Goal: Task Accomplishment & Management: Complete application form

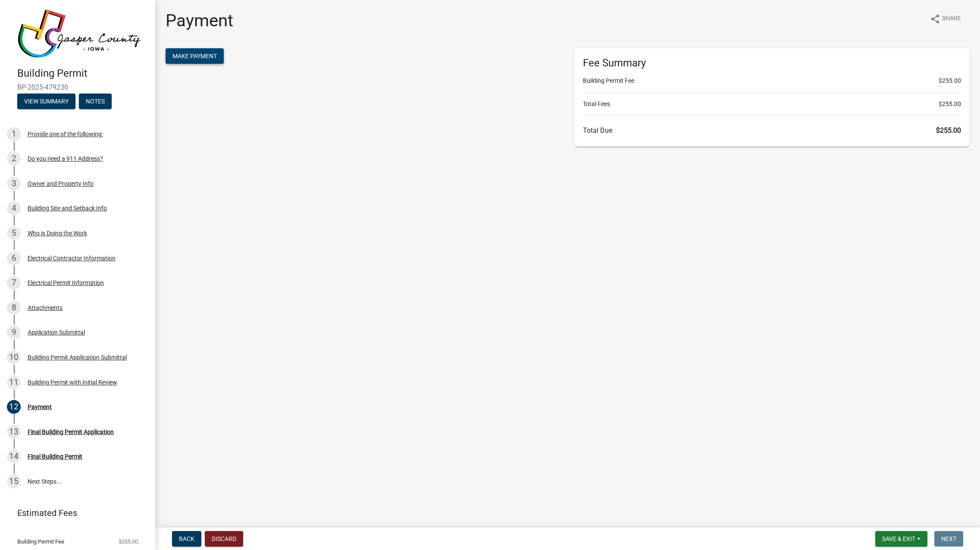
click at [196, 54] on span "Make Payment" at bounding box center [194, 56] width 44 height 7
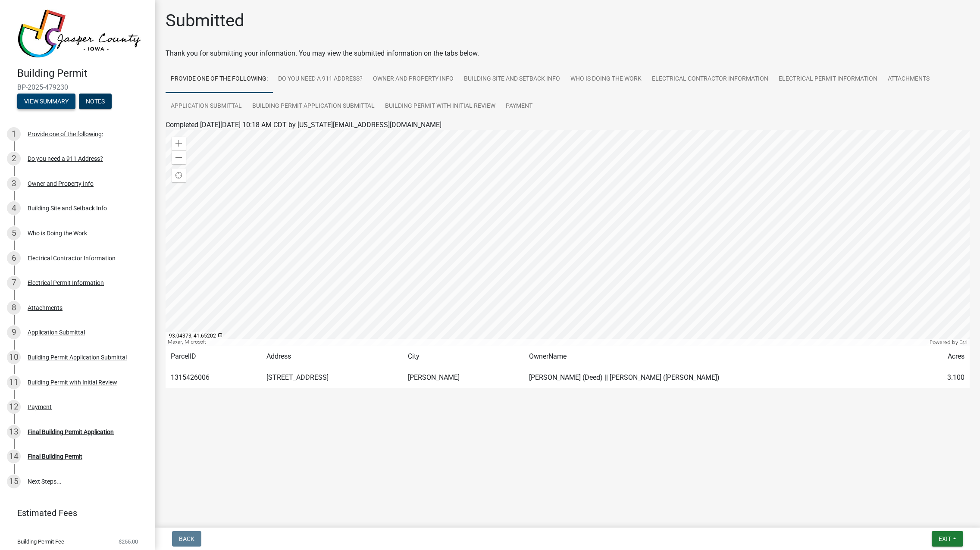
click at [31, 101] on button "View Summary" at bounding box center [46, 102] width 58 height 16
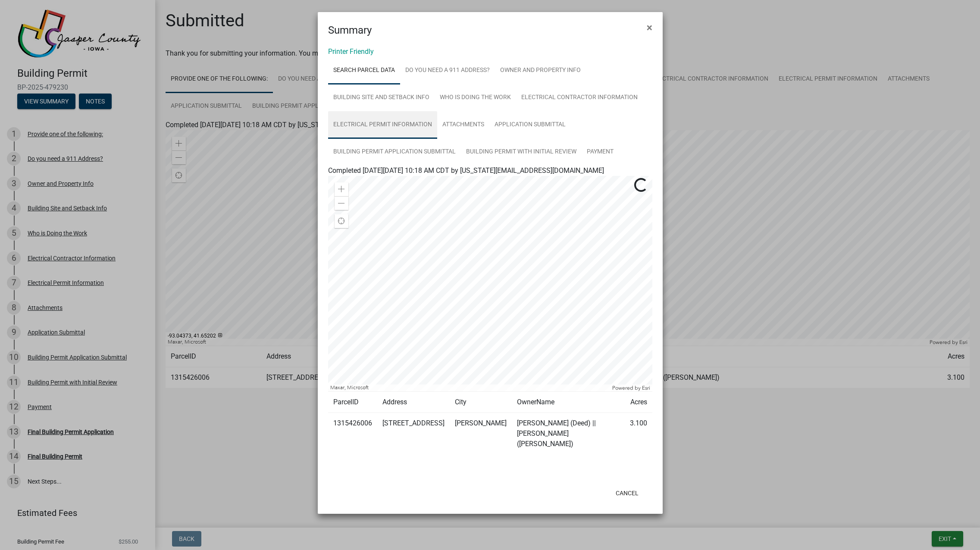
click at [401, 125] on link "Electrical Permit Information" at bounding box center [382, 125] width 109 height 28
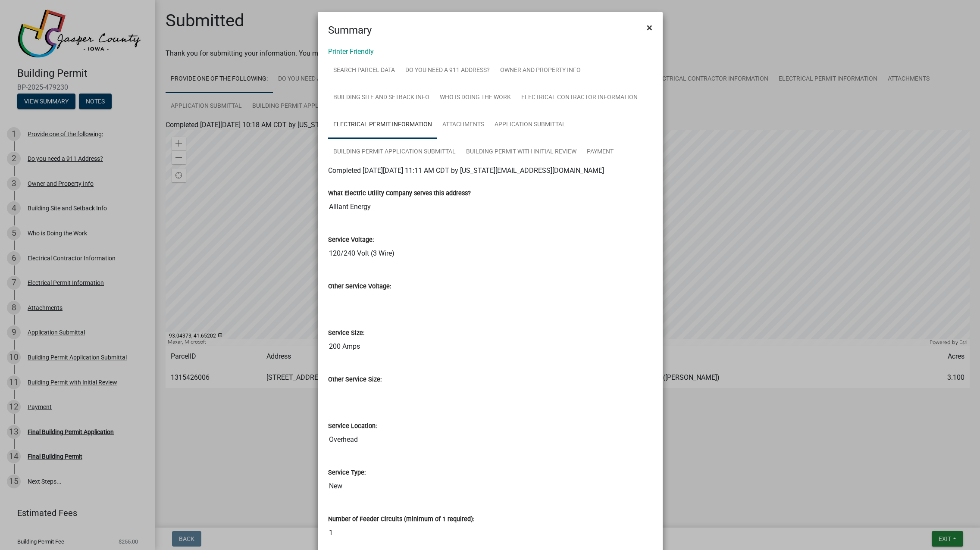
click at [649, 30] on span "×" at bounding box center [650, 28] width 6 height 12
